Goal: Obtain resource: Obtain resource

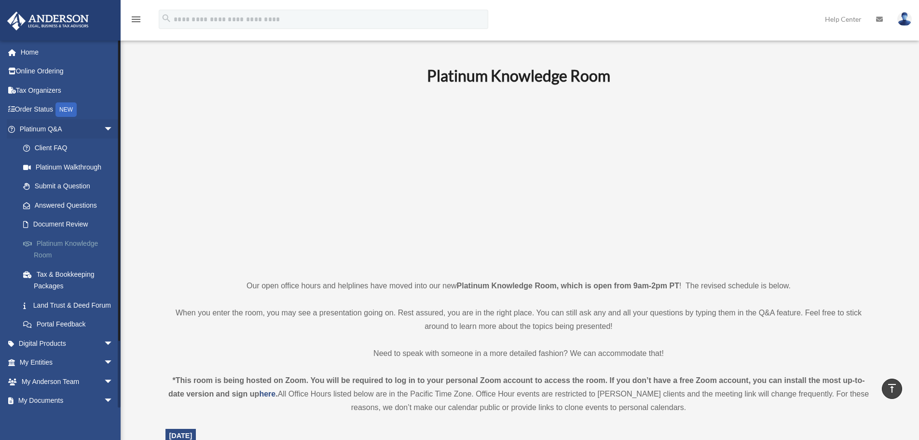
scroll to position [290, 0]
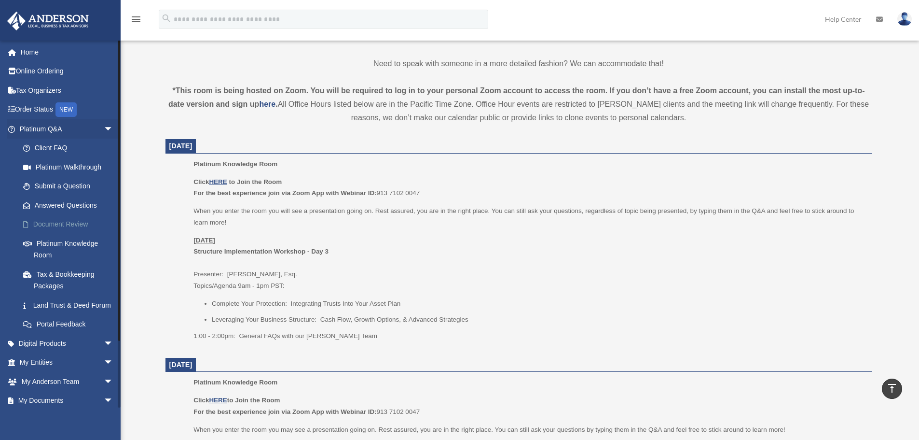
click at [58, 222] on link "Document Review" at bounding box center [71, 224] width 114 height 19
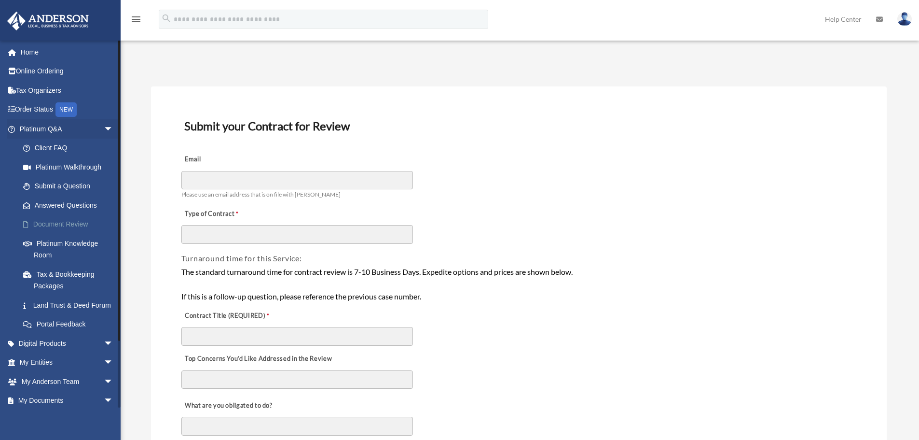
click at [52, 218] on link "Document Review" at bounding box center [71, 224] width 114 height 19
click at [52, 223] on link "Document Review" at bounding box center [71, 224] width 114 height 19
click at [14, 127] on span at bounding box center [17, 129] width 6 height 7
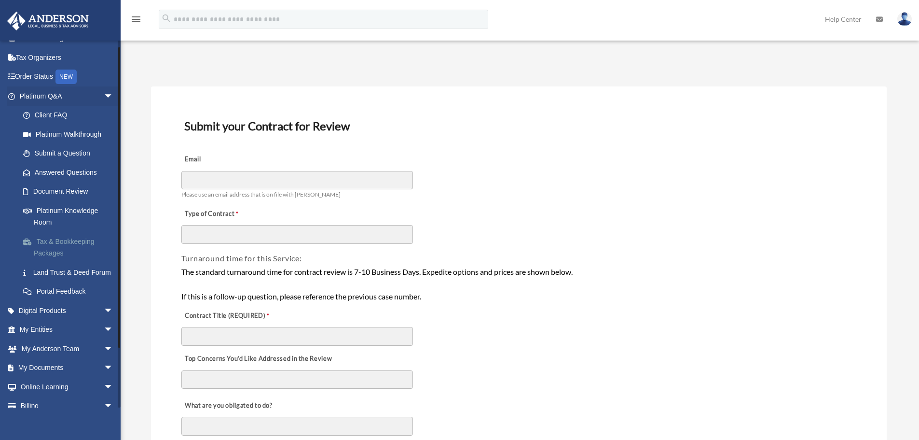
scroll to position [74, 0]
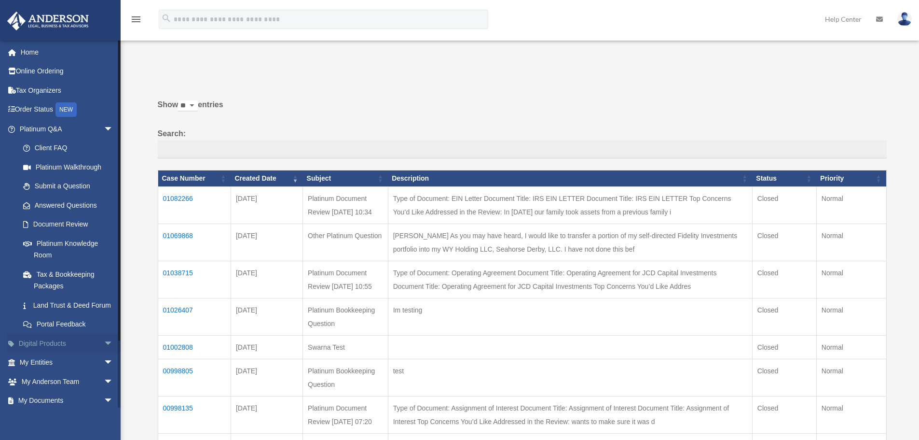
drag, startPoint x: 101, startPoint y: 356, endPoint x: 100, endPoint y: 329, distance: 27.1
click at [104, 353] on span "arrow_drop_down" at bounding box center [113, 343] width 19 height 20
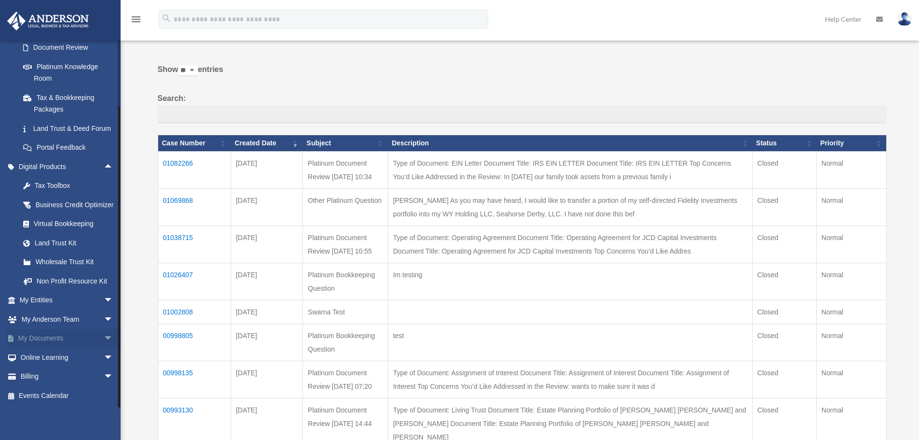
scroll to position [48, 0]
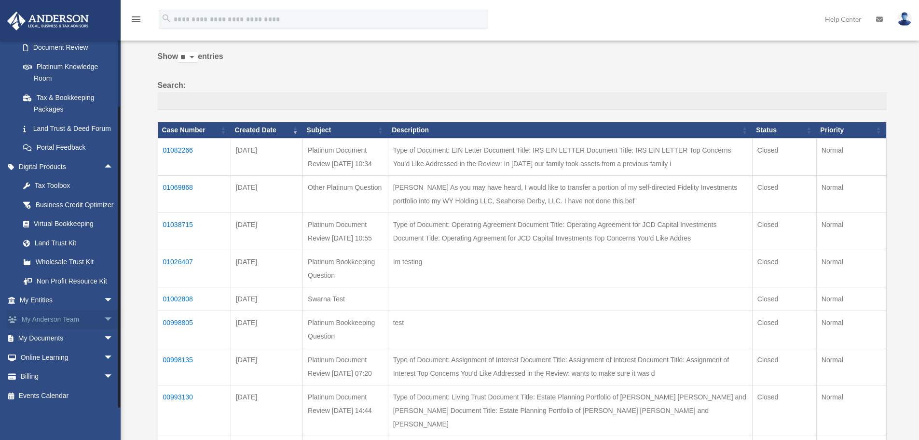
drag, startPoint x: 102, startPoint y: 336, endPoint x: 97, endPoint y: 325, distance: 12.3
click at [104, 337] on span "arrow_drop_down" at bounding box center [113, 339] width 19 height 20
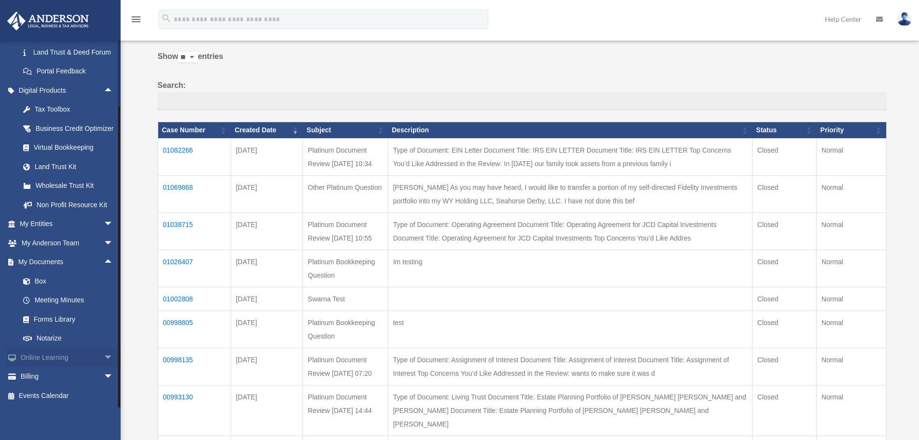
scroll to position [277, 0]
click at [49, 318] on link "Forms Library" at bounding box center [71, 318] width 114 height 19
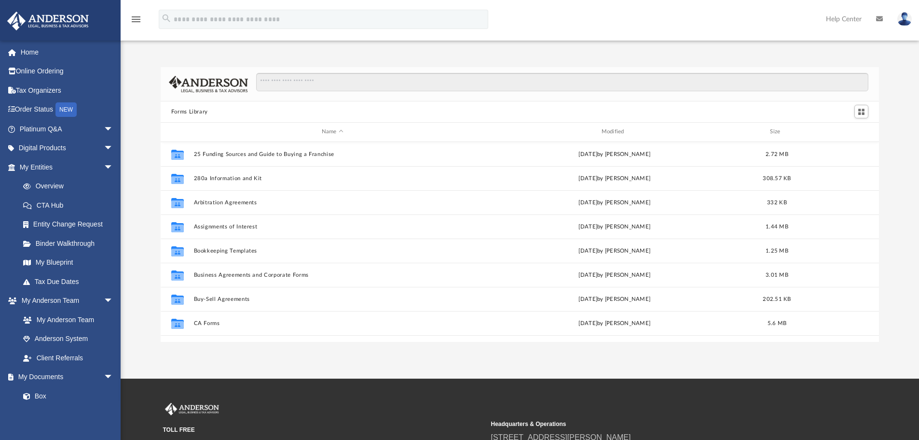
scroll to position [212, 711]
click at [303, 81] on input "Search files and folders" at bounding box center [562, 82] width 612 height 18
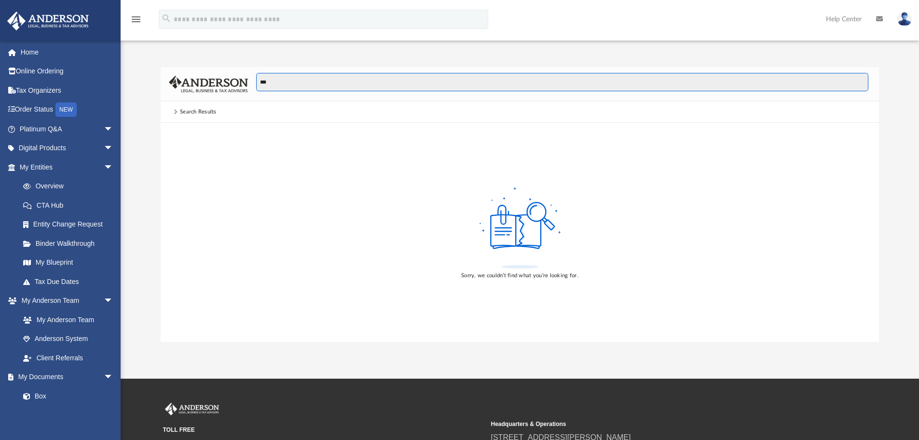
drag, startPoint x: 289, startPoint y: 85, endPoint x: 137, endPoint y: 59, distance: 153.8
click at [137, 59] on div "*** Search Results Sorry, we couldn’t find what you’re looking for." at bounding box center [520, 194] width 799 height 295
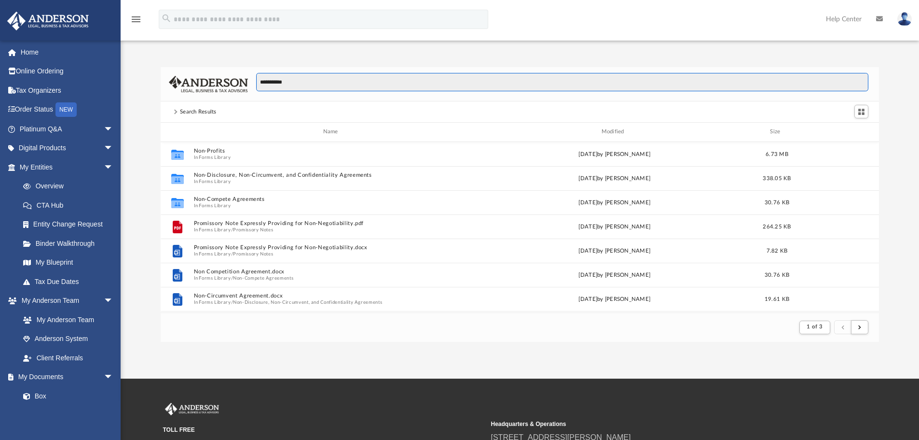
scroll to position [182, 711]
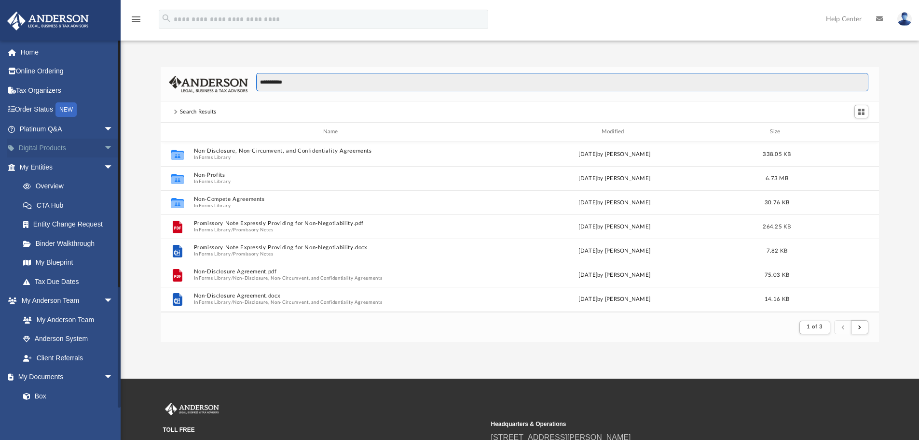
type input "**********"
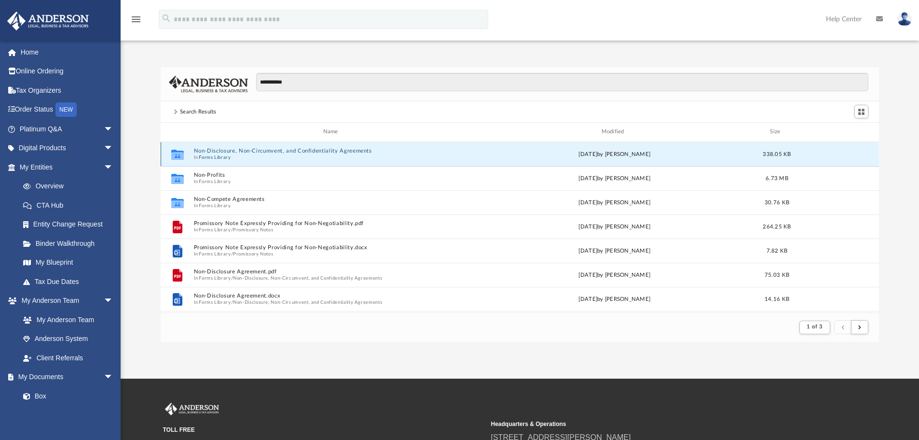
click at [225, 149] on button "Non-Disclosure, Non-Circumvent, and Confidentiality Agreements" at bounding box center [333, 151] width 278 height 6
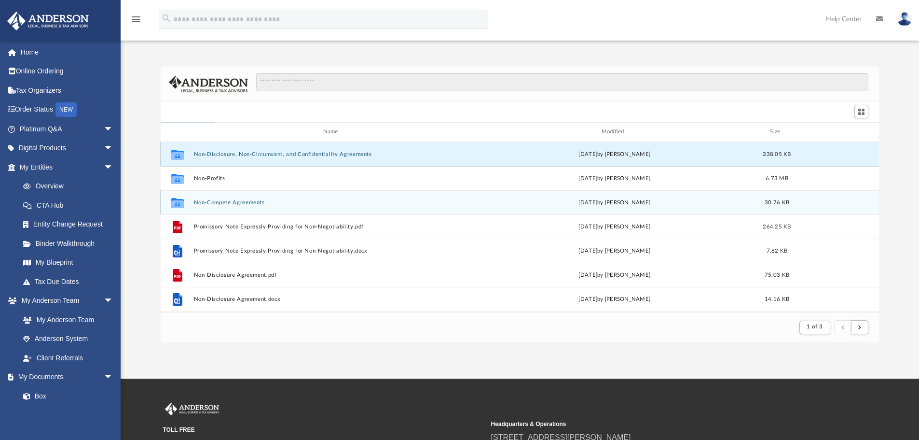
scroll to position [212, 711]
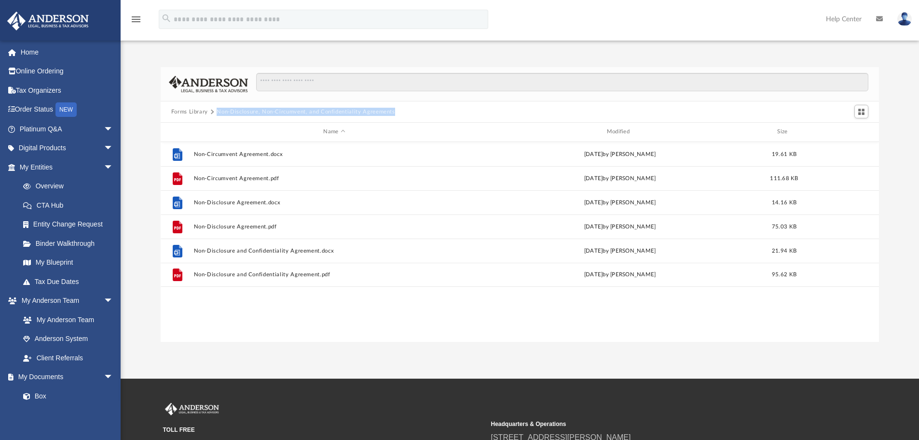
drag, startPoint x: 387, startPoint y: 110, endPoint x: 217, endPoint y: 113, distance: 170.4
click at [217, 113] on div "Forms Library Non-Disclosure, Non-Circumvent, and Confidentiality Agreements" at bounding box center [520, 111] width 719 height 21
copy button "Non-Disclosure, Non-Circumvent, and Confidentiality Agreements"
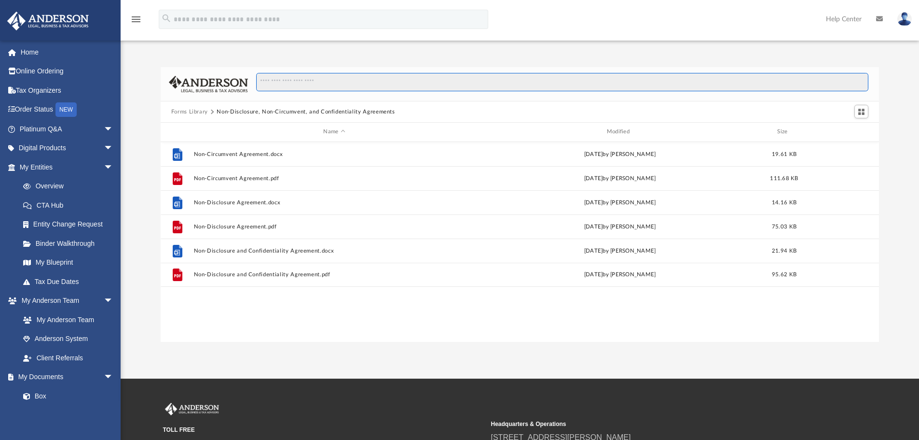
click at [275, 84] on input "Search files and folders" at bounding box center [562, 82] width 612 height 18
drag, startPoint x: 324, startPoint y: 75, endPoint x: 313, endPoint y: 80, distance: 12.3
click at [315, 80] on input "Search files and folders" at bounding box center [562, 82] width 612 height 18
paste input "**********"
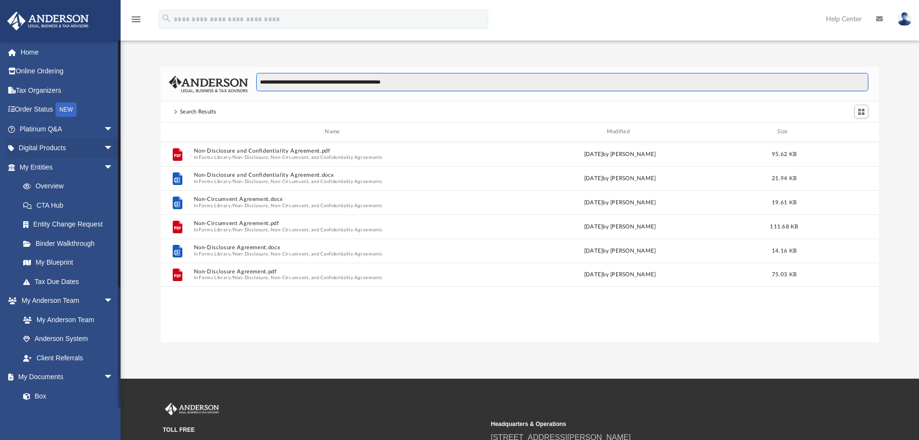
type input "**********"
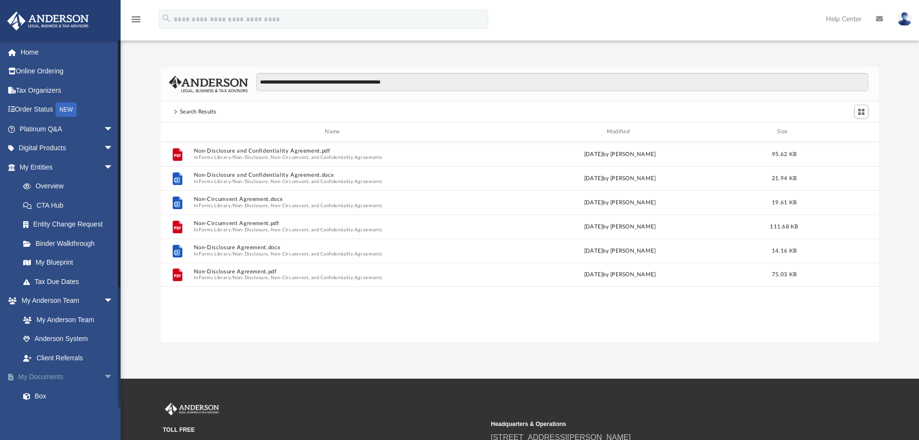
click at [40, 376] on link "My Documents arrow_drop_down" at bounding box center [67, 376] width 121 height 19
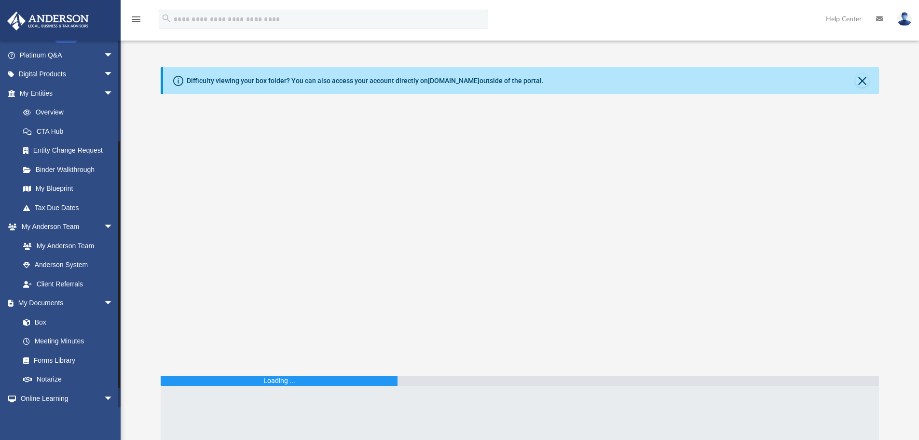
scroll to position [145, 0]
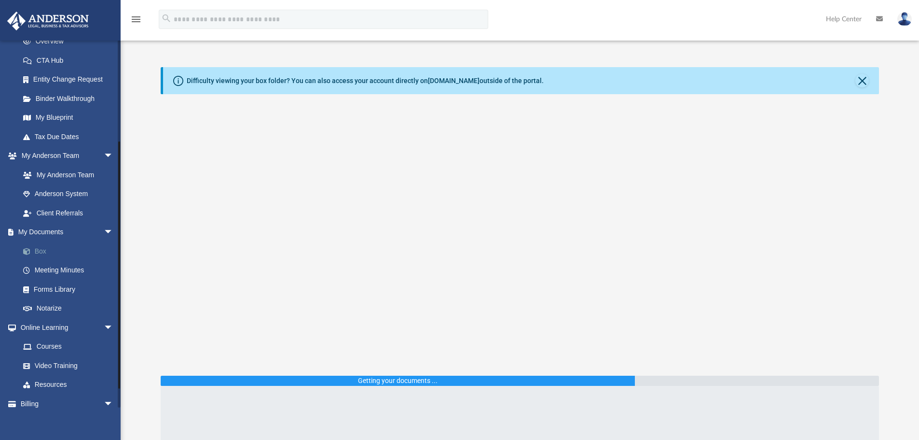
click at [37, 247] on link "Box" at bounding box center [71, 250] width 114 height 19
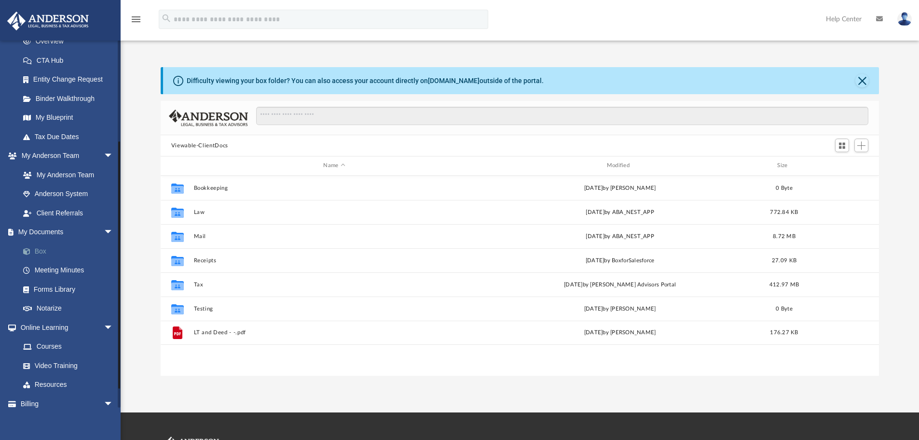
scroll to position [212, 711]
click at [44, 251] on link "Box" at bounding box center [71, 250] width 114 height 19
